Goal: Find specific page/section: Find specific page/section

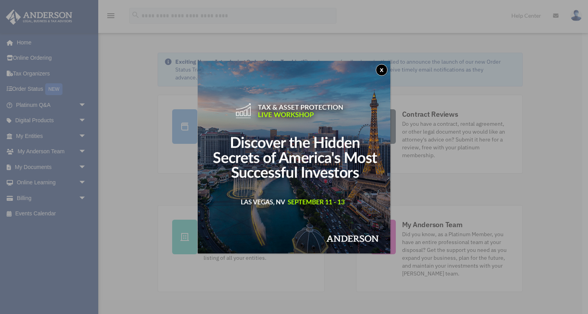
click at [382, 69] on button "x" at bounding box center [382, 70] width 12 height 12
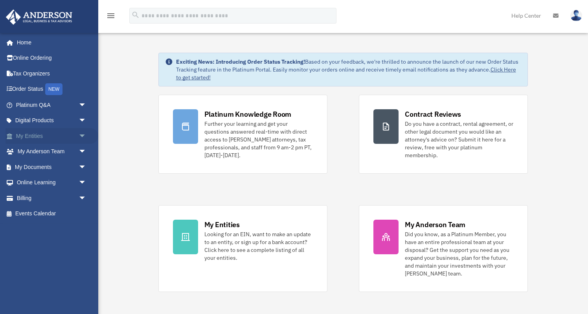
click at [81, 137] on span "arrow_drop_down" at bounding box center [87, 136] width 16 height 16
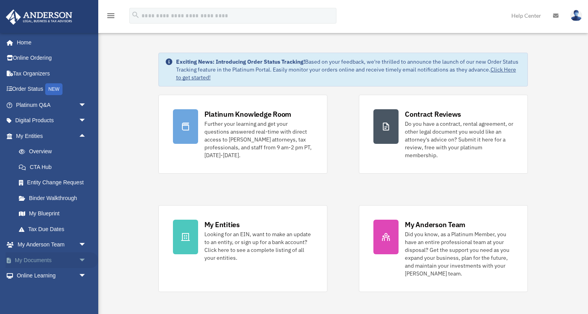
click at [82, 260] on span "arrow_drop_down" at bounding box center [87, 261] width 16 height 16
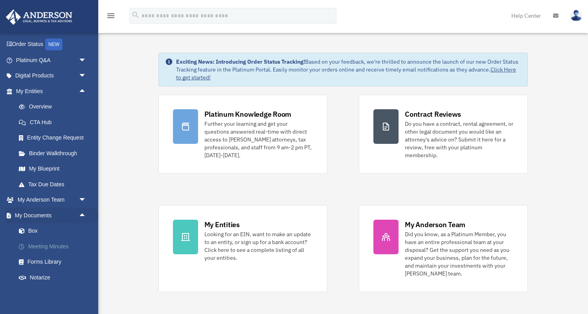
scroll to position [91, 0]
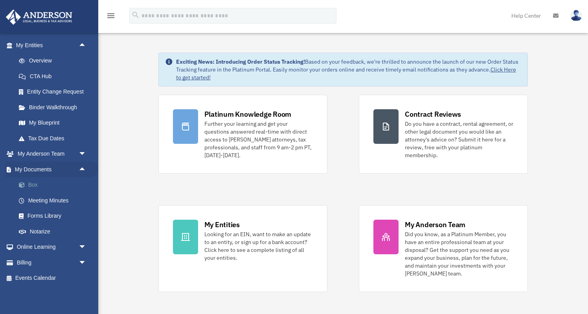
click at [35, 190] on link "Box" at bounding box center [54, 185] width 87 height 16
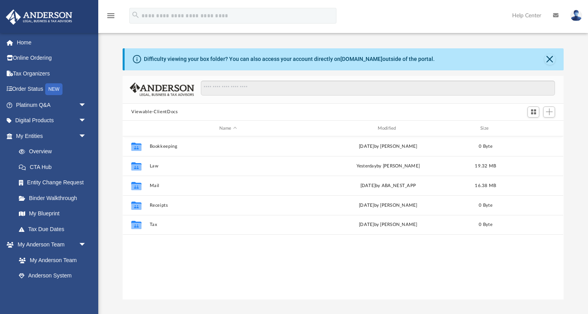
scroll to position [179, 441]
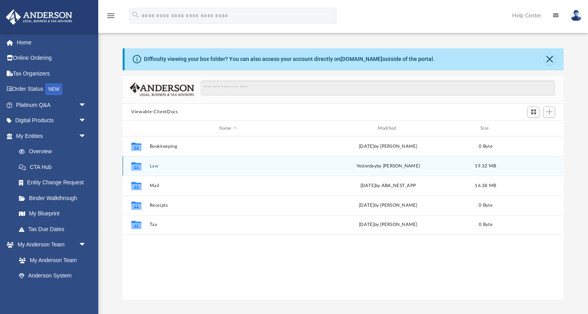
click at [154, 166] on button "Law" at bounding box center [228, 166] width 157 height 5
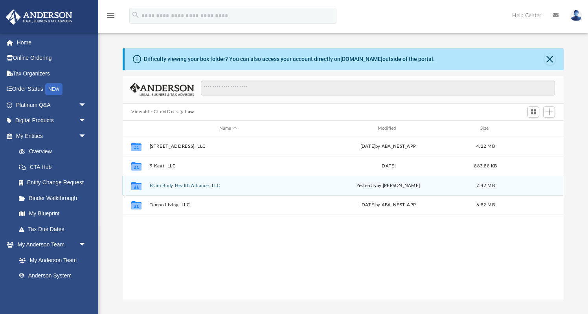
click at [206, 187] on button "Brain Body Health Alliance, LLC" at bounding box center [228, 185] width 157 height 5
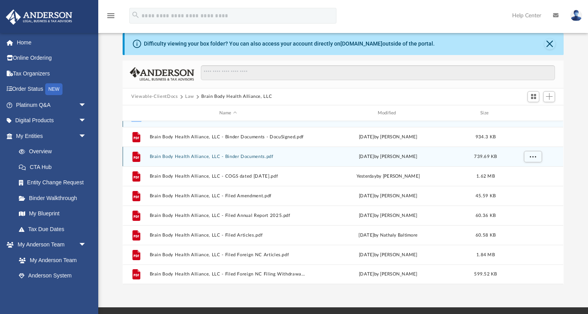
scroll to position [0, 0]
